Goal: Navigation & Orientation: Find specific page/section

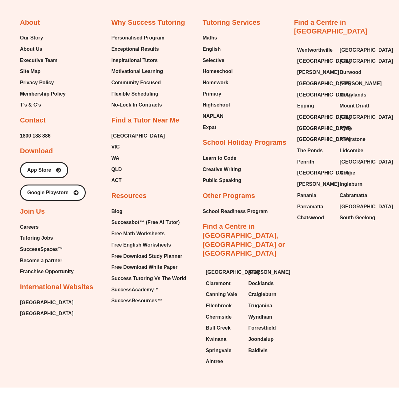
scroll to position [3107, 0]
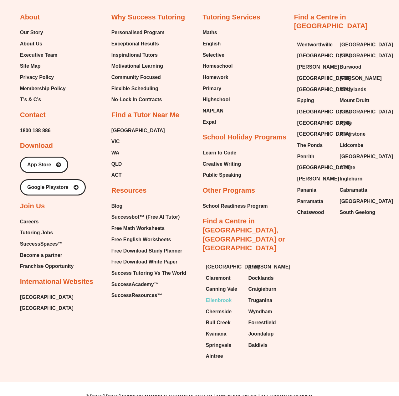
click at [219, 295] on span "Ellenbrook" at bounding box center [219, 299] width 26 height 9
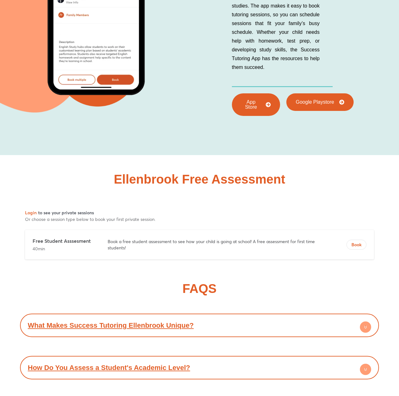
scroll to position [2723, 0]
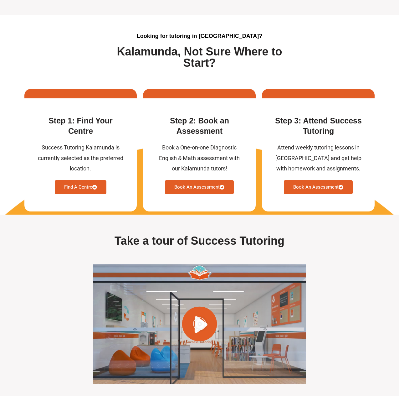
scroll to position [1574, 0]
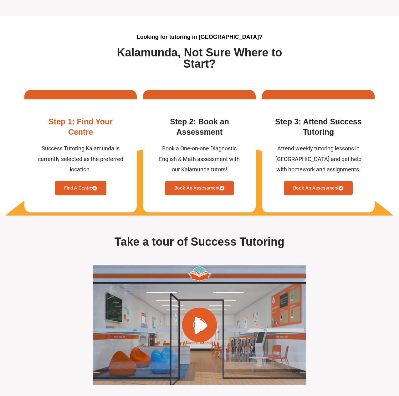
click at [85, 192] on link "Find A Centre" at bounding box center [81, 188] width 52 height 14
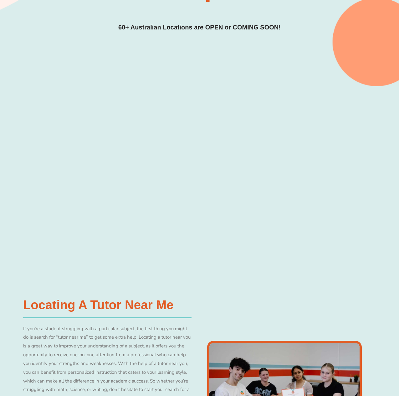
scroll to position [156, 0]
